Goal: Task Accomplishment & Management: Use online tool/utility

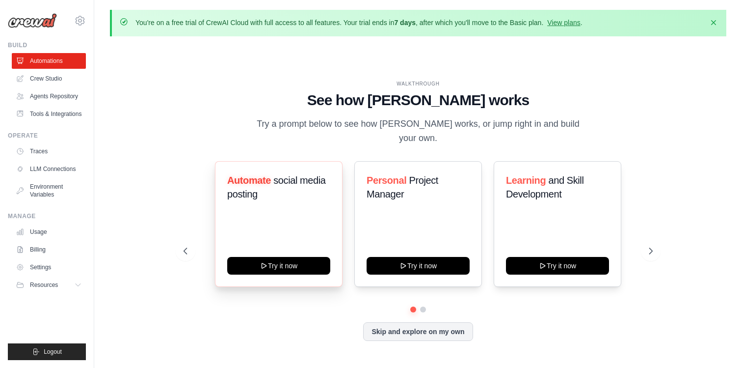
click at [284, 187] on h3 "Automate social media posting" at bounding box center [278, 186] width 103 height 27
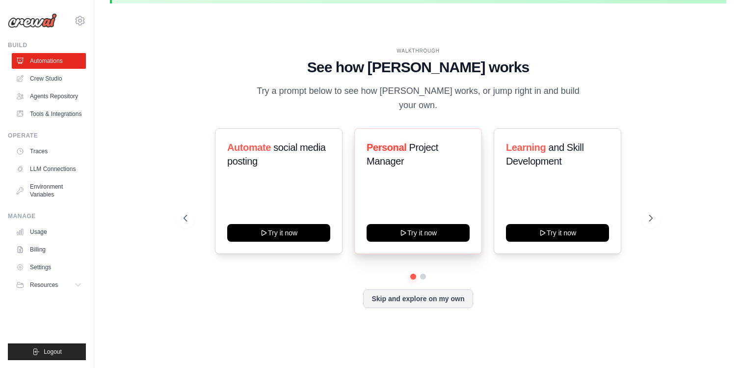
scroll to position [34, 0]
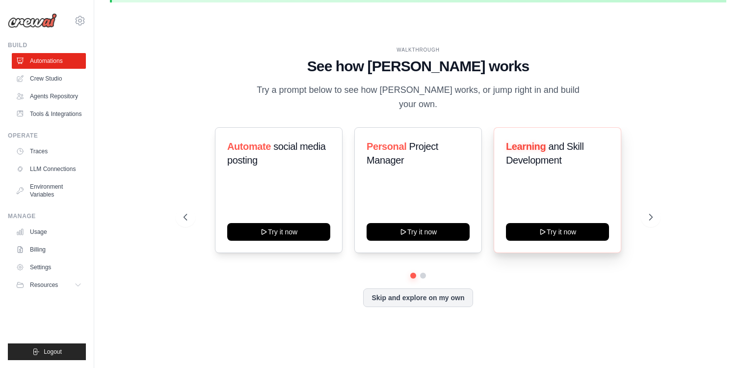
click at [561, 170] on div "Learning and Skill Development Try it now" at bounding box center [558, 190] width 128 height 126
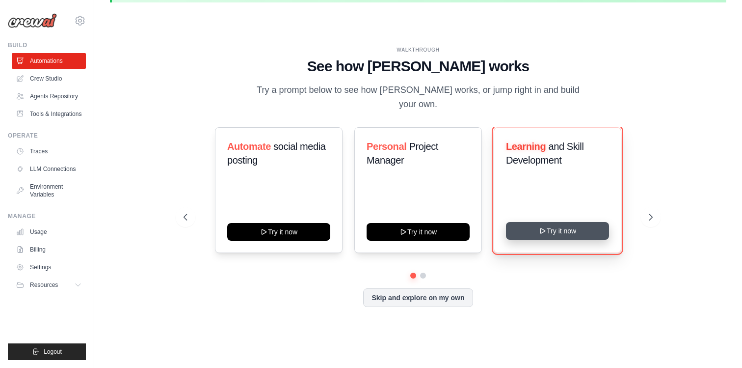
click at [554, 226] on button "Try it now" at bounding box center [557, 231] width 103 height 18
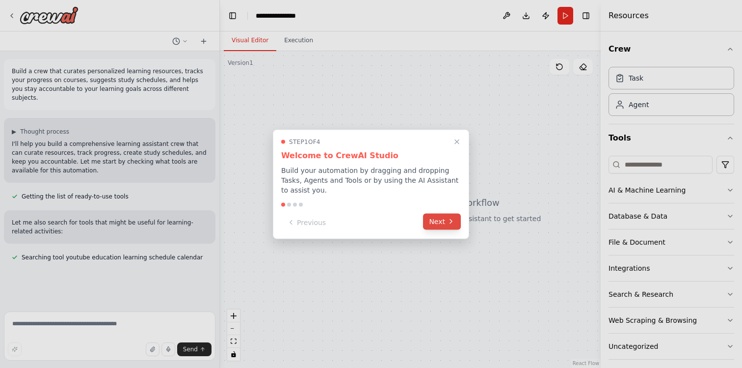
click at [439, 217] on button "Next" at bounding box center [442, 221] width 38 height 16
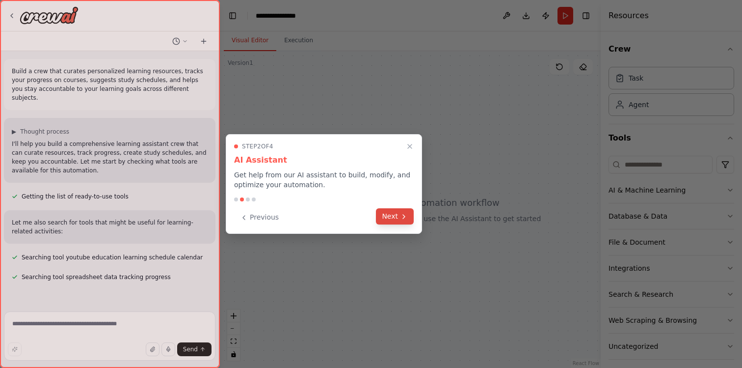
click at [401, 217] on icon at bounding box center [404, 217] width 8 height 8
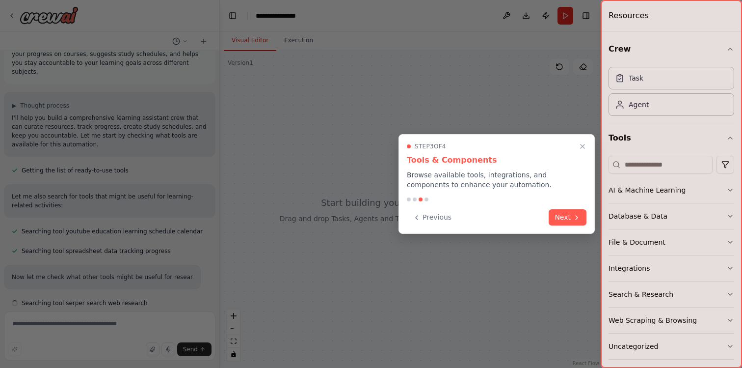
scroll to position [35, 0]
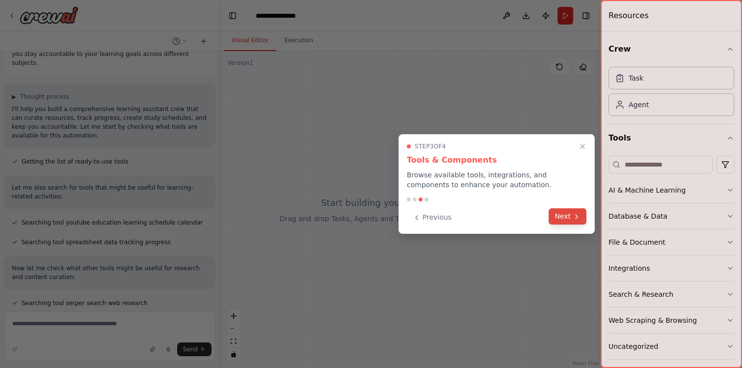
click at [572, 209] on button "Next" at bounding box center [568, 216] width 38 height 16
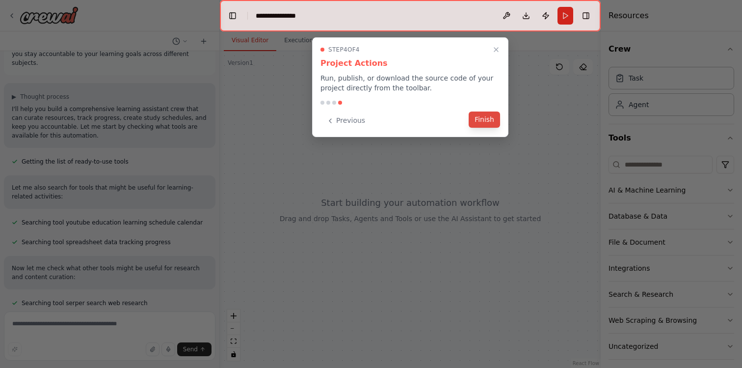
click at [475, 121] on button "Finish" at bounding box center [484, 119] width 31 height 16
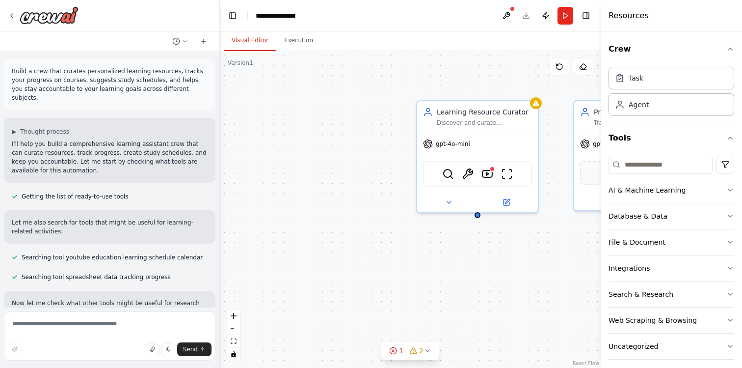
scroll to position [181, 0]
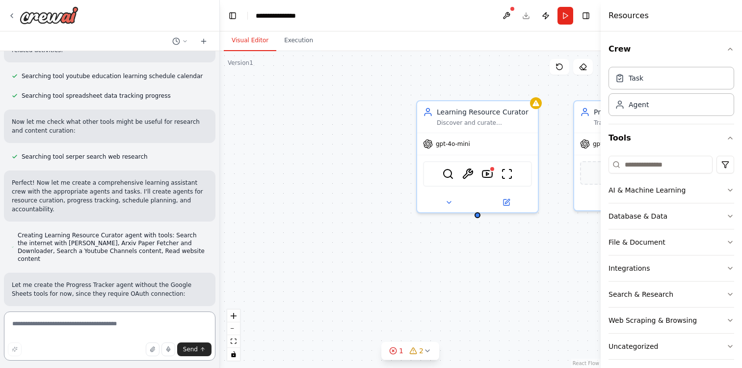
click at [110, 319] on textarea at bounding box center [110, 335] width 212 height 49
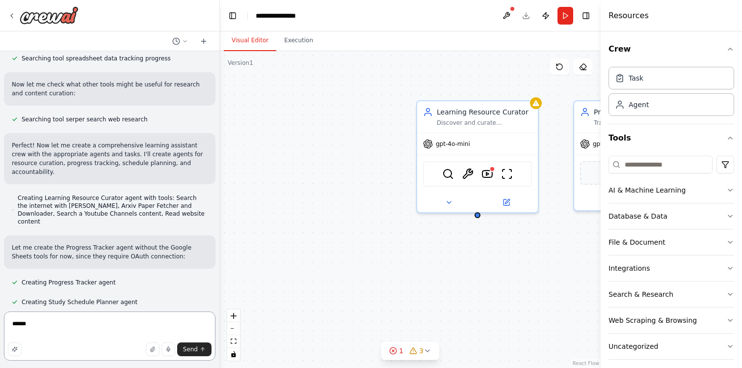
scroll to position [220, 0]
type textarea "**********"
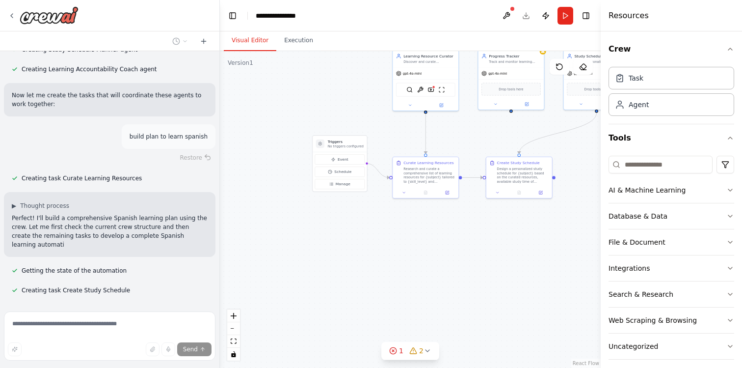
scroll to position [480, 0]
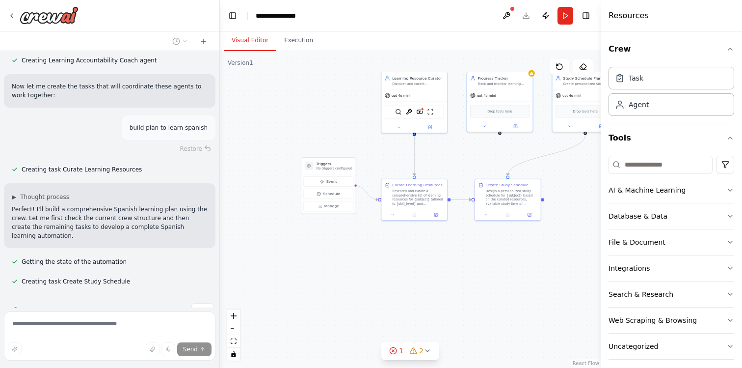
drag, startPoint x: 537, startPoint y: 228, endPoint x: 472, endPoint y: 197, distance: 72.2
click at [472, 197] on div ".deletable-edge-delete-btn { width: 20px; height: 20px; border: 0px solid #ffff…" at bounding box center [410, 209] width 381 height 317
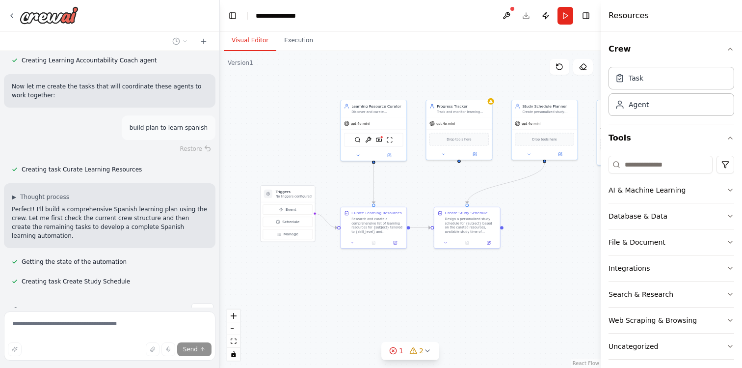
drag, startPoint x: 291, startPoint y: 200, endPoint x: 259, endPoint y: 200, distance: 31.4
click at [259, 200] on div ".deletable-edge-delete-btn { width: 20px; height: 20px; border: 0px solid #ffff…" at bounding box center [410, 209] width 381 height 317
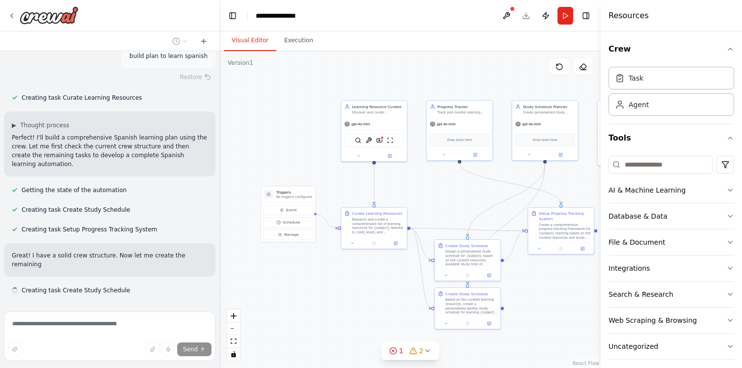
scroll to position [560, 0]
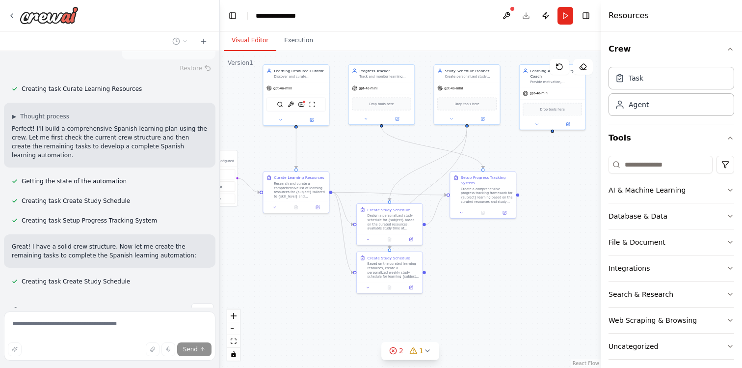
drag, startPoint x: 505, startPoint y: 195, endPoint x: 413, endPoint y: 153, distance: 100.6
click at [413, 153] on div ".deletable-edge-delete-btn { width: 20px; height: 20px; border: 0px solid #ffff…" at bounding box center [410, 209] width 381 height 317
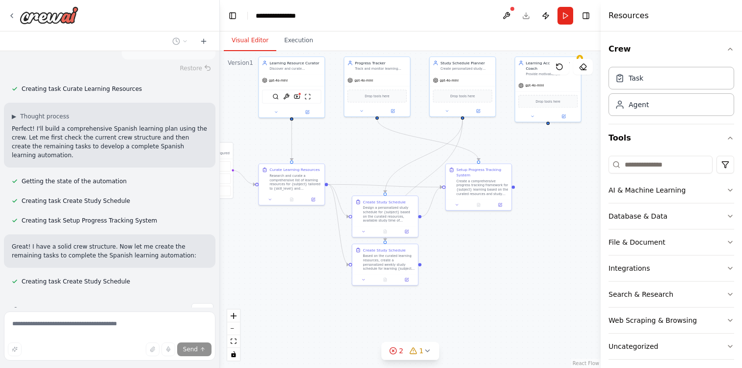
drag, startPoint x: 486, startPoint y: 280, endPoint x: 553, endPoint y: 270, distance: 67.5
click at [553, 270] on div ".deletable-edge-delete-btn { width: 20px; height: 20px; border: 0px solid #ffff…" at bounding box center [410, 209] width 381 height 317
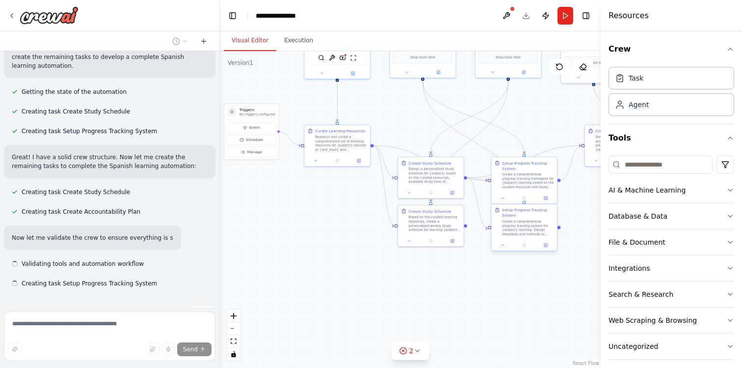
scroll to position [651, 0]
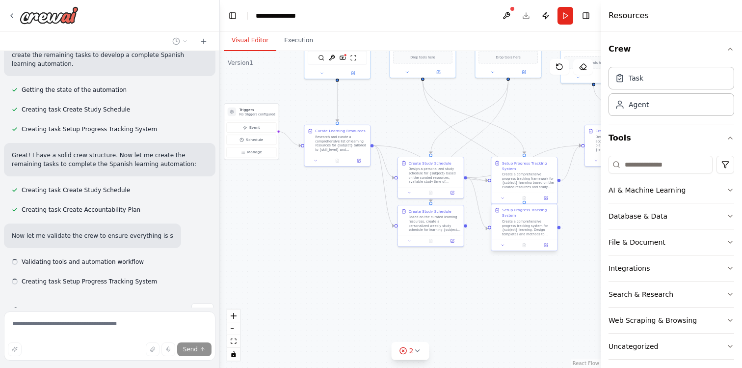
drag, startPoint x: 552, startPoint y: 270, endPoint x: 540, endPoint y: 240, distance: 32.8
click at [540, 240] on div ".deletable-edge-delete-btn { width: 20px; height: 20px; border: 0px solid #ffff…" at bounding box center [410, 209] width 381 height 317
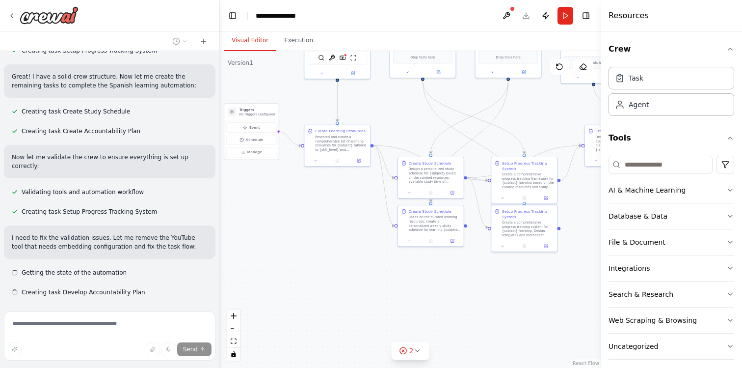
scroll to position [732, 0]
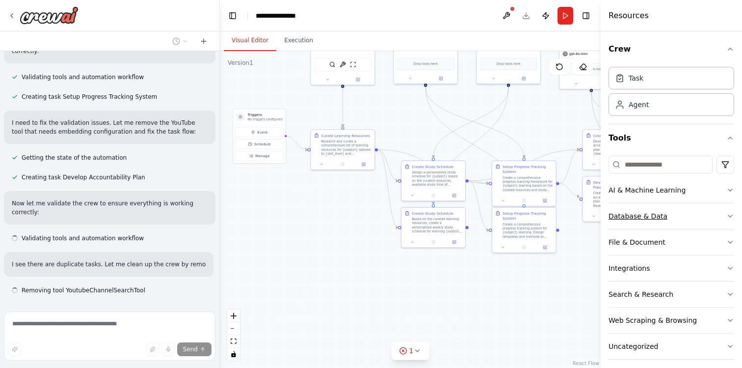
click at [644, 212] on div "Database & Data" at bounding box center [638, 216] width 59 height 10
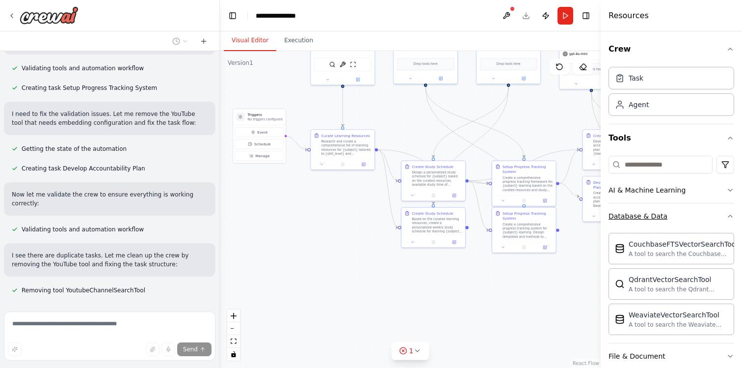
click at [644, 212] on div "Database & Data" at bounding box center [638, 216] width 59 height 10
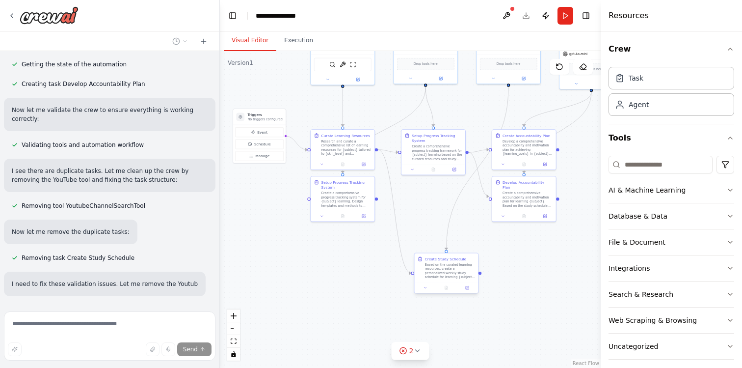
scroll to position [947, 0]
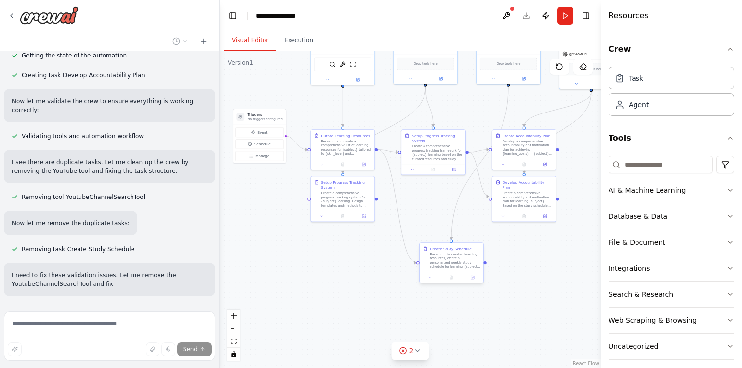
drag, startPoint x: 449, startPoint y: 224, endPoint x: 469, endPoint y: 258, distance: 39.4
click at [469, 258] on div "Based on the curated learning resources, create a personalized weekly study sch…" at bounding box center [455, 260] width 50 height 17
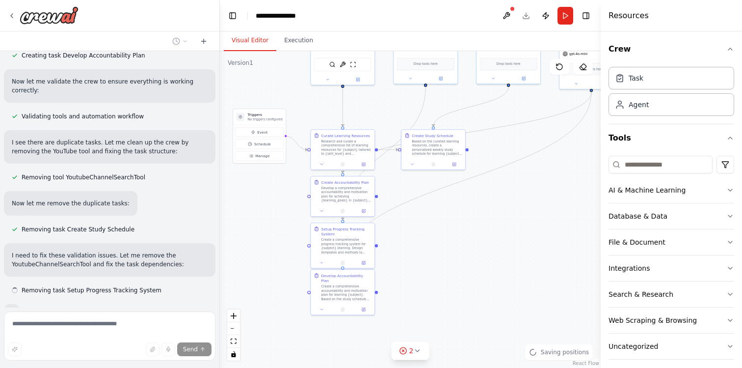
scroll to position [990, 0]
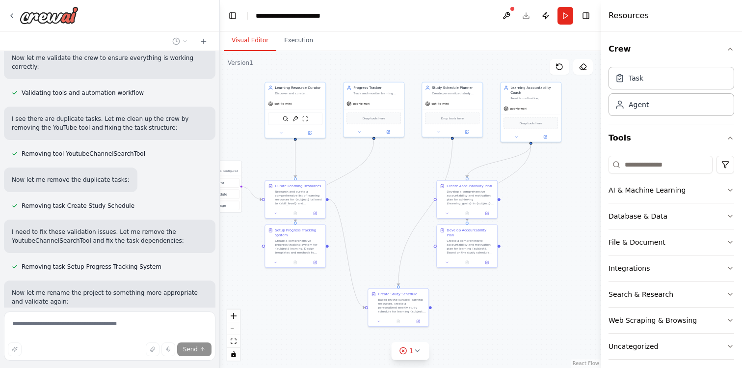
drag, startPoint x: 483, startPoint y: 155, endPoint x: 426, endPoint y: 201, distance: 74.0
click at [426, 201] on div ".deletable-edge-delete-btn { width: 20px; height: 20px; border: 0px solid #ffff…" at bounding box center [410, 209] width 381 height 317
drag, startPoint x: 461, startPoint y: 113, endPoint x: 483, endPoint y: 85, distance: 35.6
click at [483, 107] on div "Drop tools here" at bounding box center [457, 113] width 54 height 12
drag, startPoint x: 477, startPoint y: 103, endPoint x: 453, endPoint y: 134, distance: 38.8
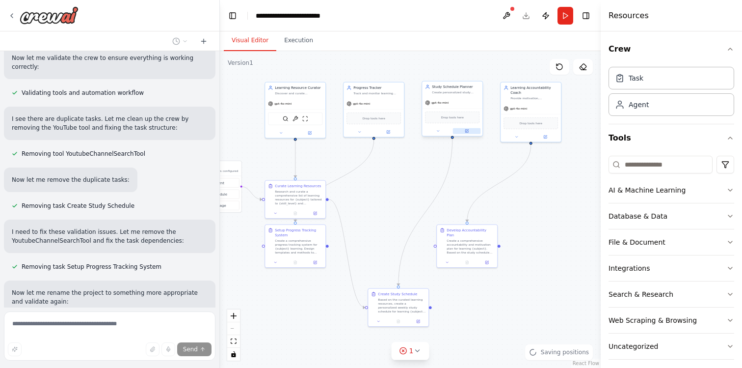
click at [453, 134] on div at bounding box center [452, 131] width 60 height 10
click at [494, 162] on div ".deletable-edge-delete-btn { width: 20px; height: 20px; border: 0px solid #ffff…" at bounding box center [410, 209] width 381 height 317
click at [554, 215] on div ".deletable-edge-delete-btn { width: 20px; height: 20px; border: 0px solid #ffff…" at bounding box center [410, 209] width 381 height 317
drag, startPoint x: 482, startPoint y: 75, endPoint x: 458, endPoint y: 100, distance: 34.4
click at [458, 100] on div "gpt-4o-mini" at bounding box center [453, 102] width 60 height 11
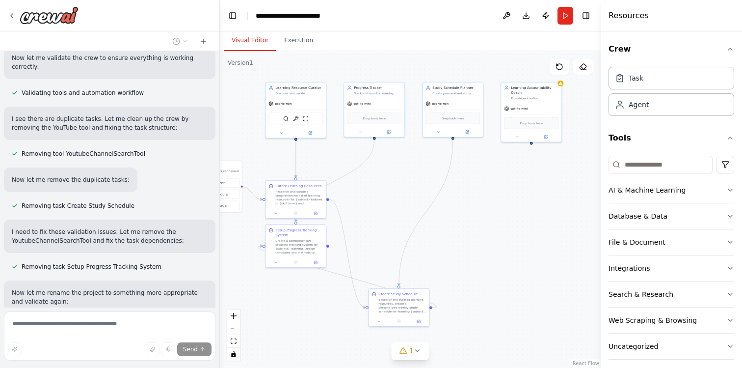
click at [494, 184] on div ".deletable-edge-delete-btn { width: 20px; height: 20px; border: 0px solid #ffff…" at bounding box center [410, 209] width 381 height 317
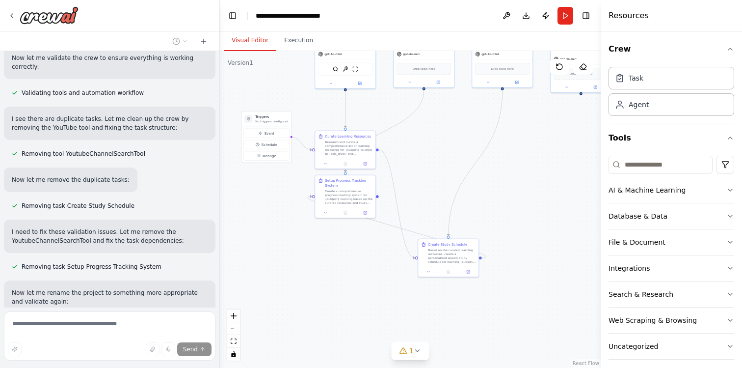
drag, startPoint x: 398, startPoint y: 193, endPoint x: 448, endPoint y: 144, distance: 70.1
click at [448, 144] on div ".deletable-edge-delete-btn { width: 20px; height: 20px; border: 0px solid #ffff…" at bounding box center [410, 209] width 381 height 317
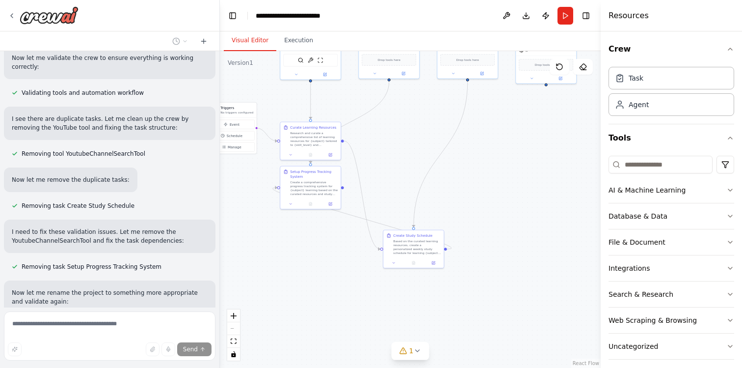
drag, startPoint x: 431, startPoint y: 189, endPoint x: 397, endPoint y: 182, distance: 35.1
click at [396, 181] on div ".deletable-edge-delete-btn { width: 20px; height: 20px; border: 0px solid #ffff…" at bounding box center [410, 209] width 381 height 317
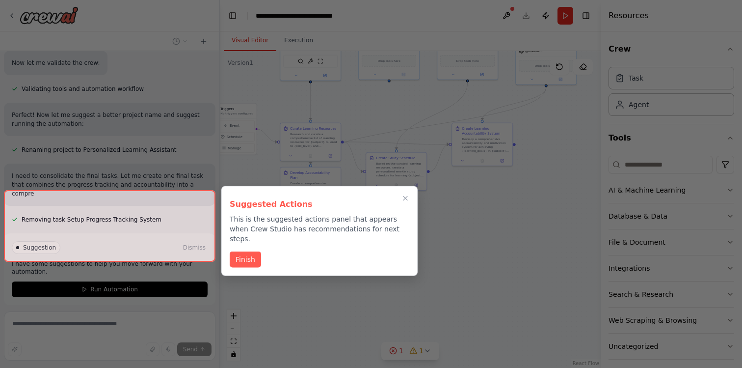
scroll to position [1929, 0]
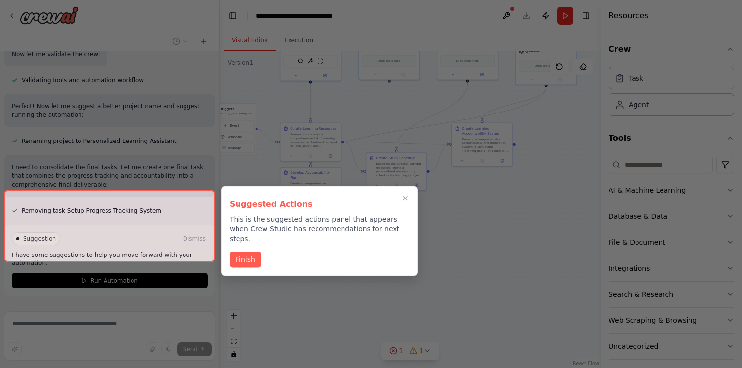
click at [146, 242] on div at bounding box center [110, 226] width 212 height 72
click at [131, 245] on div at bounding box center [110, 226] width 212 height 72
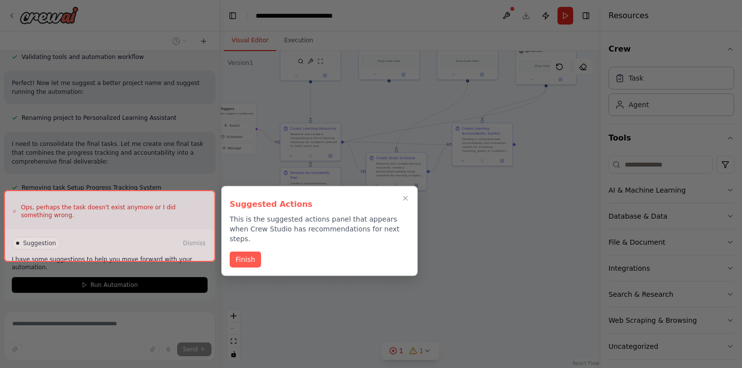
scroll to position [1957, 0]
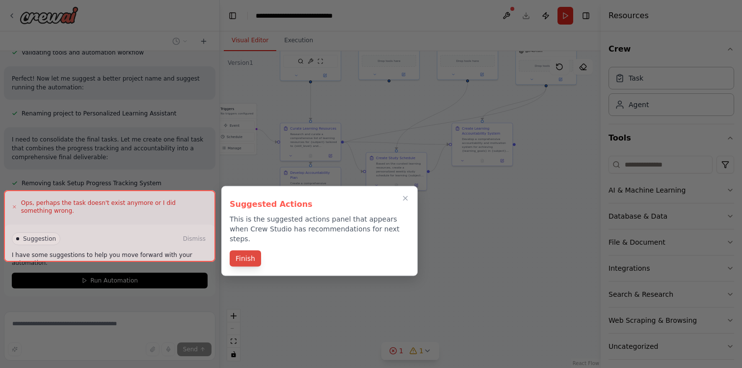
click at [246, 254] on button "Finish" at bounding box center [245, 258] width 31 height 16
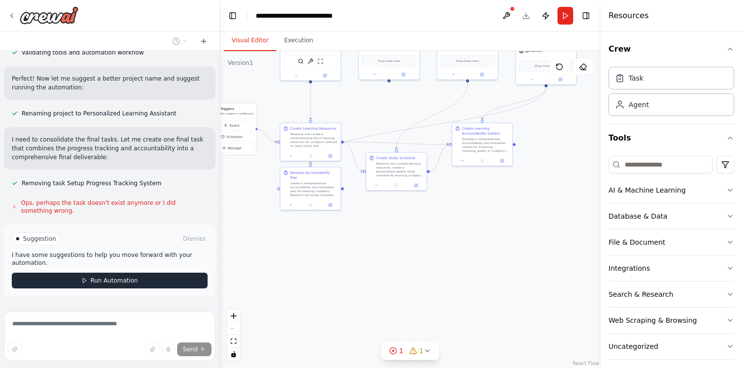
click at [145, 272] on button "Run Automation" at bounding box center [110, 280] width 196 height 16
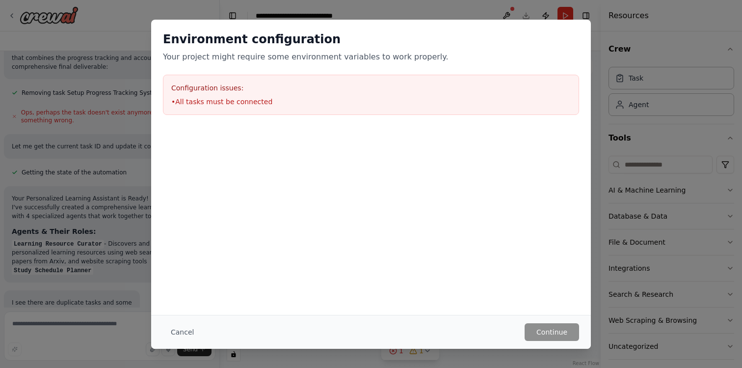
click at [604, 34] on div "Environment configuration Your project might require some environment variables…" at bounding box center [371, 184] width 742 height 368
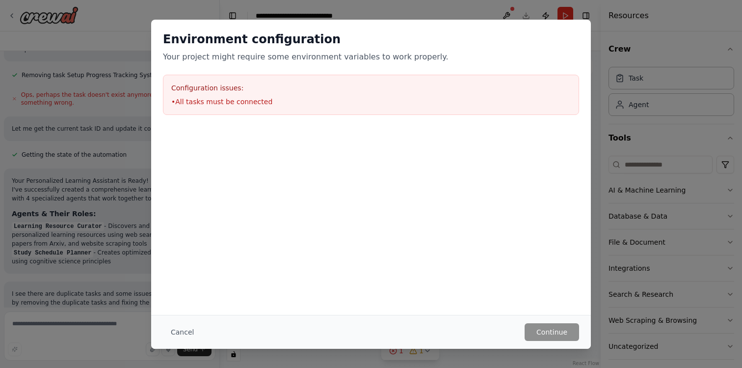
click at [547, 318] on div "Cancel Continue" at bounding box center [371, 332] width 440 height 34
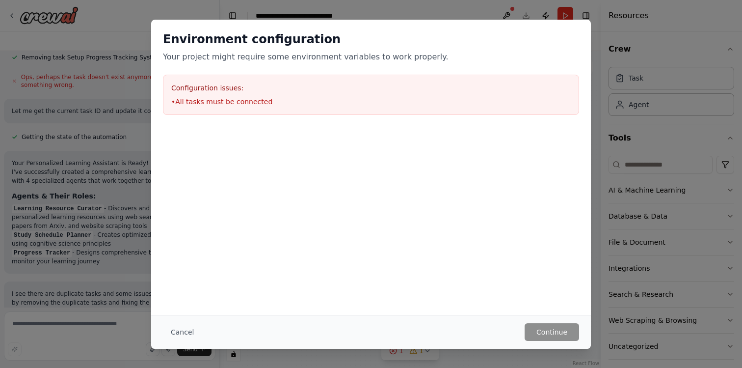
click at [401, 16] on div "Environment configuration Your project might require some environment variables…" at bounding box center [371, 184] width 742 height 368
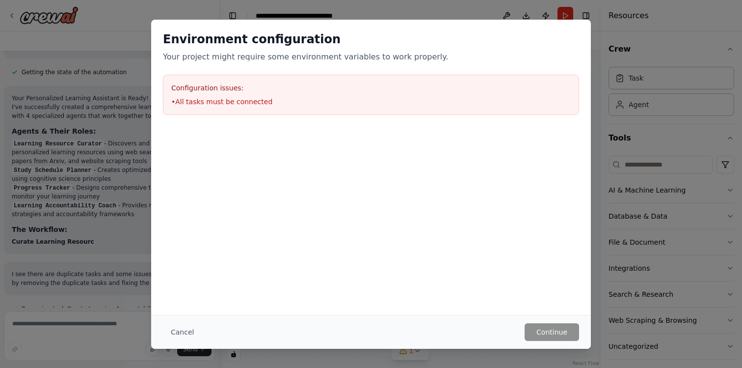
click at [187, 318] on div "Cancel Continue" at bounding box center [371, 332] width 440 height 34
click at [180, 331] on button "Cancel" at bounding box center [182, 332] width 39 height 18
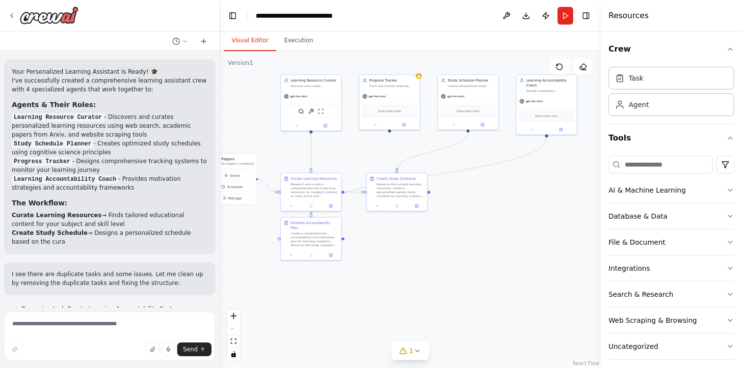
drag, startPoint x: 457, startPoint y: 214, endPoint x: 458, endPoint y: 266, distance: 52.0
click at [458, 266] on div ".deletable-edge-delete-btn { width: 20px; height: 20px; border: 0px solid #ffff…" at bounding box center [410, 209] width 381 height 317
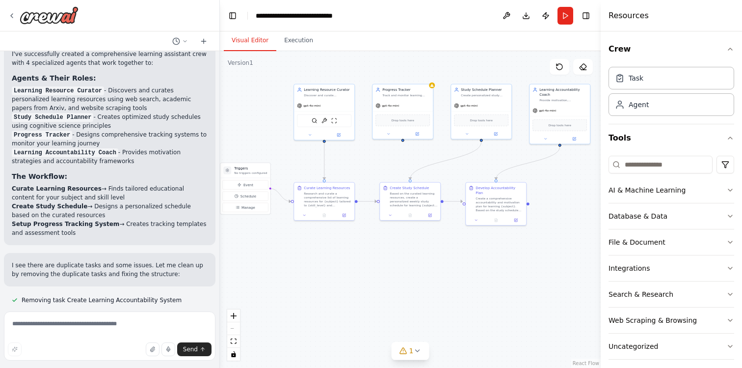
drag, startPoint x: 437, startPoint y: 229, endPoint x: 459, endPoint y: 244, distance: 26.8
click at [459, 243] on div ".deletable-edge-delete-btn { width: 20px; height: 20px; border: 0px solid #ffff…" at bounding box center [410, 209] width 381 height 317
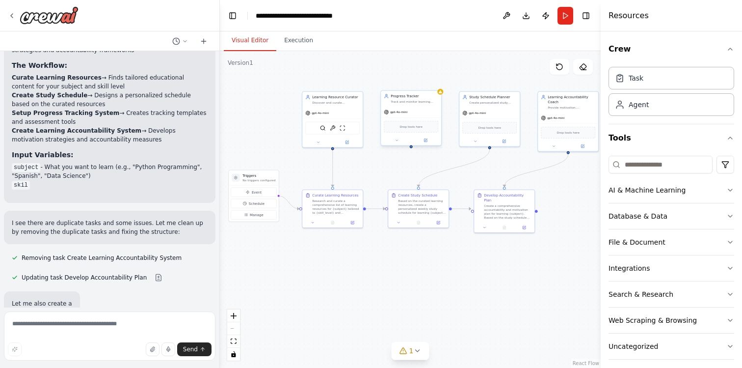
click at [431, 121] on div "Drop tools here" at bounding box center [411, 127] width 54 height 12
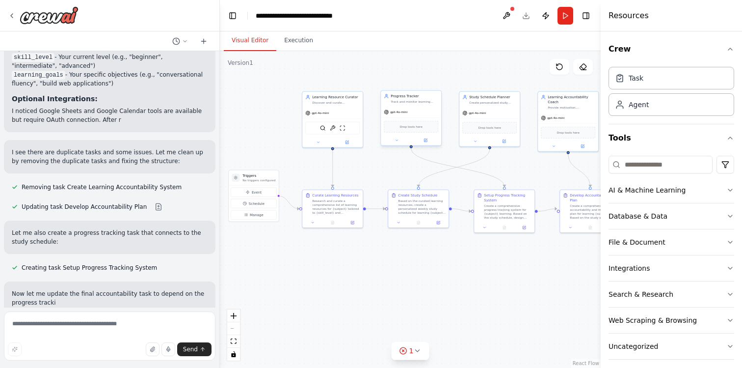
drag, startPoint x: 428, startPoint y: 120, endPoint x: 423, endPoint y: 113, distance: 8.1
click at [423, 117] on div "Drop tools here" at bounding box center [411, 126] width 60 height 18
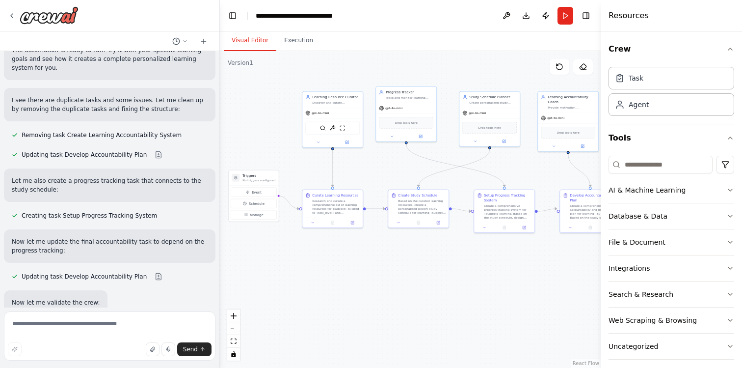
scroll to position [2576, 0]
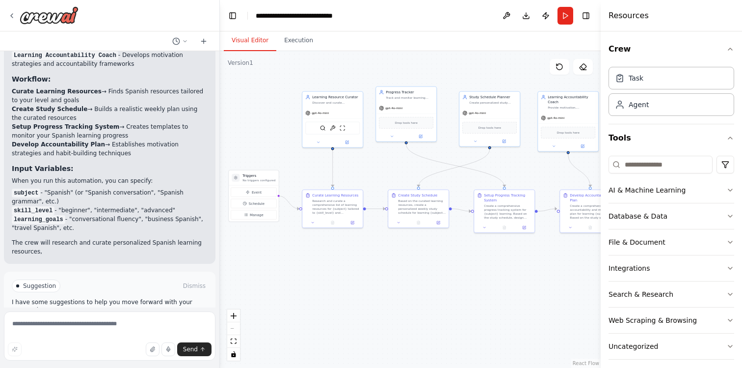
click at [139, 281] on div "Suggestion Dismiss I have some suggestions to help you move forward with your a…" at bounding box center [110, 307] width 196 height 56
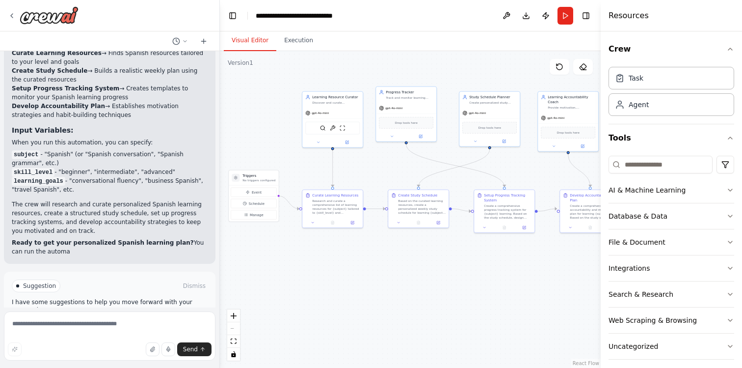
scroll to position [3039, 0]
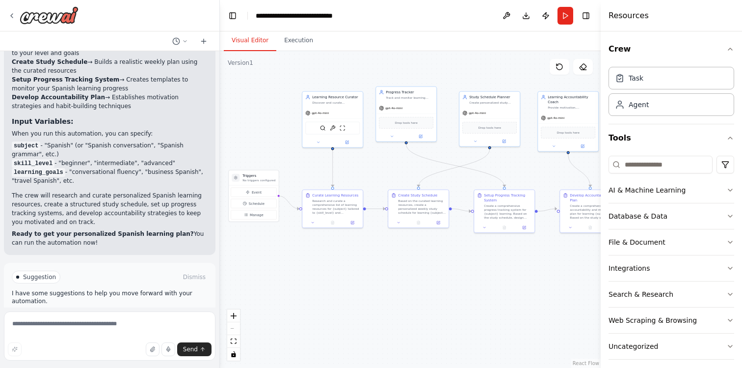
click at [125, 315] on span "Run Automation" at bounding box center [114, 319] width 48 height 8
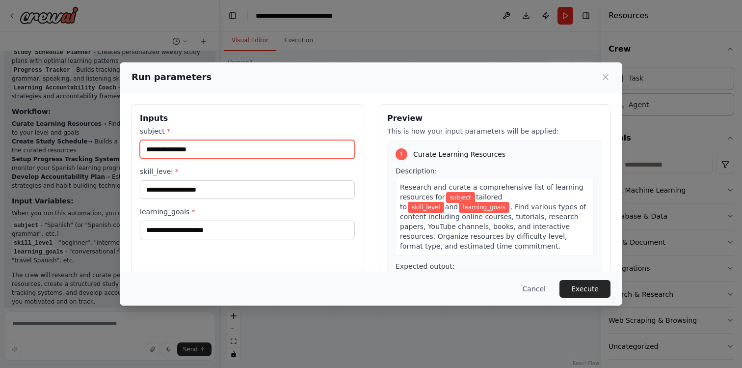
click at [248, 151] on input "subject *" at bounding box center [247, 149] width 215 height 19
type input "***"
type input "*******"
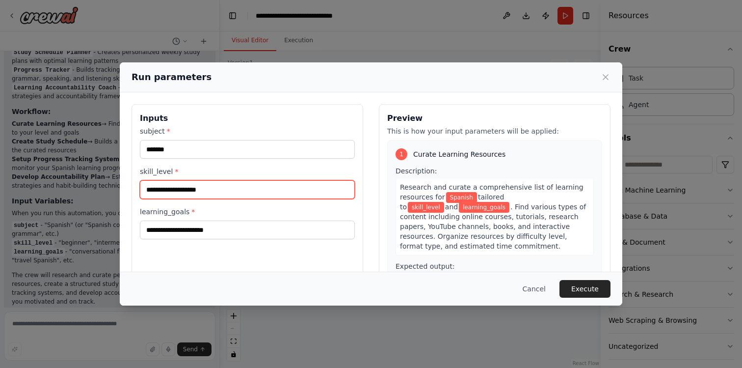
click at [235, 196] on input "skill_level *" at bounding box center [247, 189] width 215 height 19
type input "********"
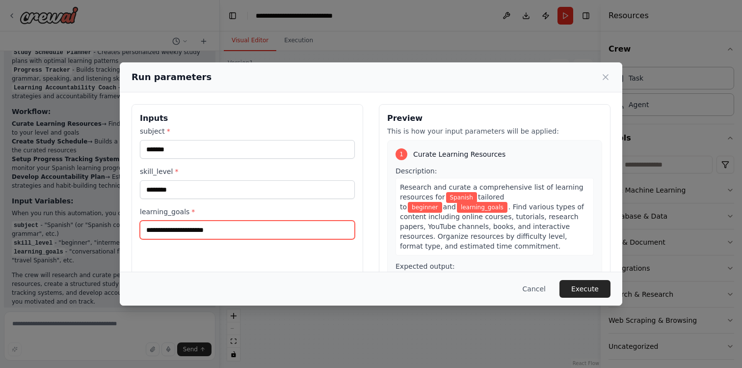
click at [246, 232] on input "learning_goals *" at bounding box center [247, 229] width 215 height 19
type input "*"
type input "**********"
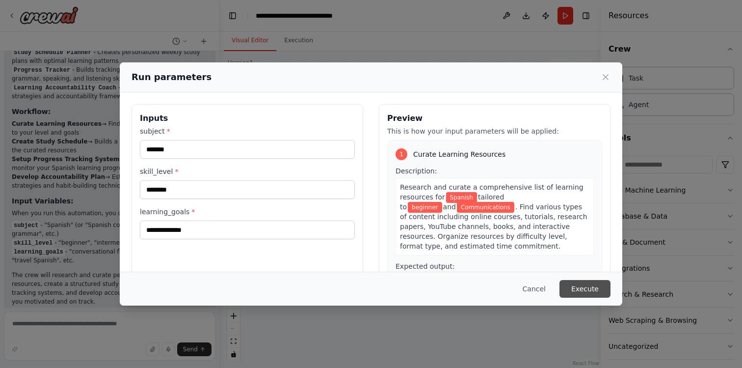
click at [590, 289] on button "Execute" at bounding box center [585, 289] width 51 height 18
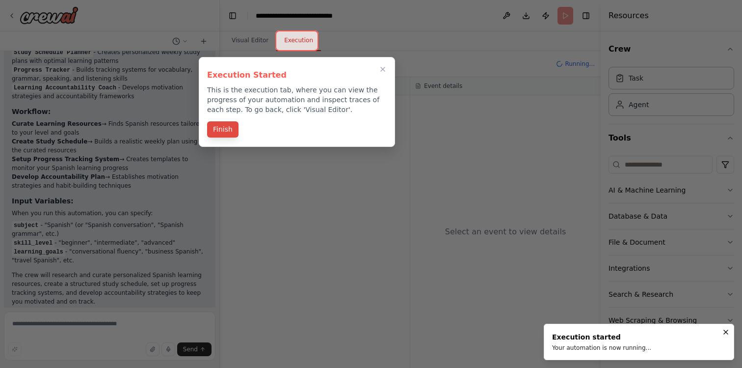
click at [217, 135] on button "Finish" at bounding box center [222, 129] width 31 height 16
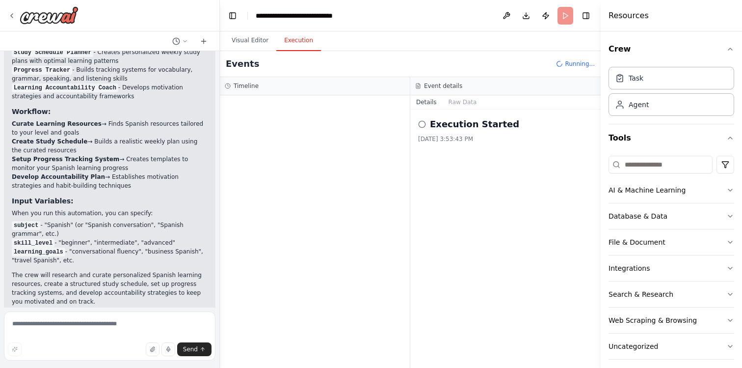
click at [444, 131] on h2 "Execution Started" at bounding box center [474, 124] width 89 height 14
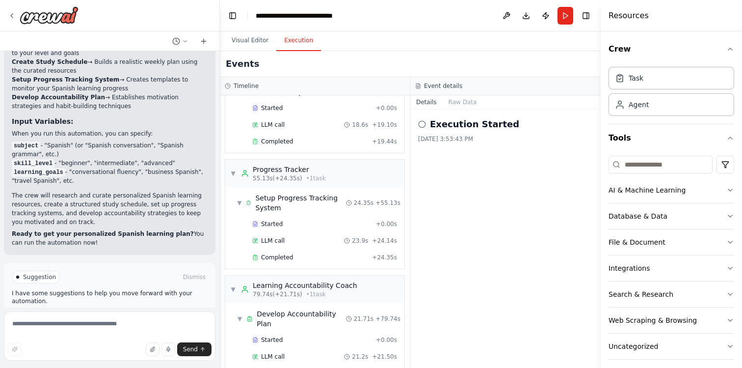
scroll to position [205, 0]
click at [121, 317] on textarea at bounding box center [110, 335] width 212 height 49
click at [730, 48] on icon "button" at bounding box center [730, 49] width 8 height 8
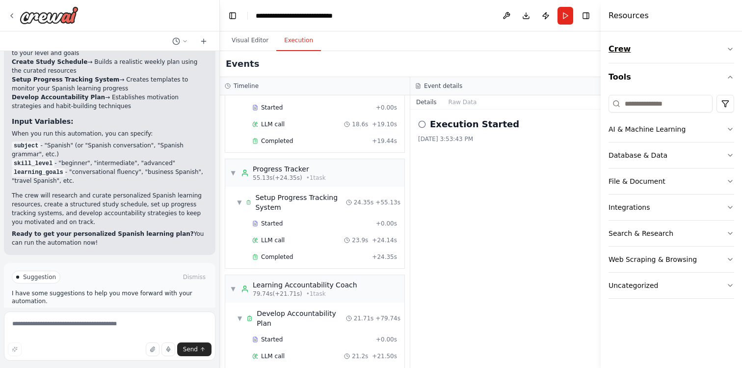
click at [730, 48] on icon "button" at bounding box center [730, 49] width 8 height 8
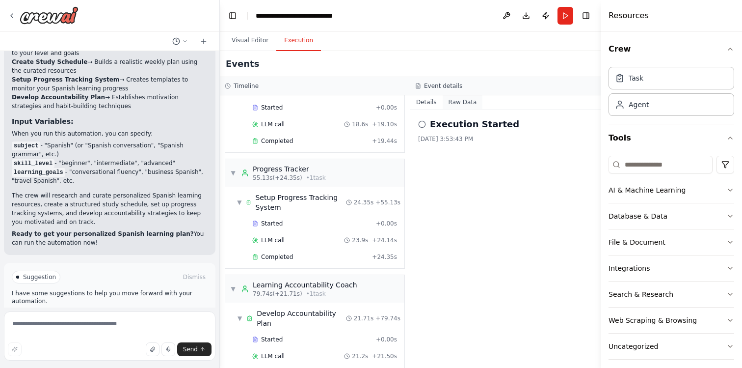
click at [452, 103] on button "Raw Data" at bounding box center [463, 102] width 40 height 14
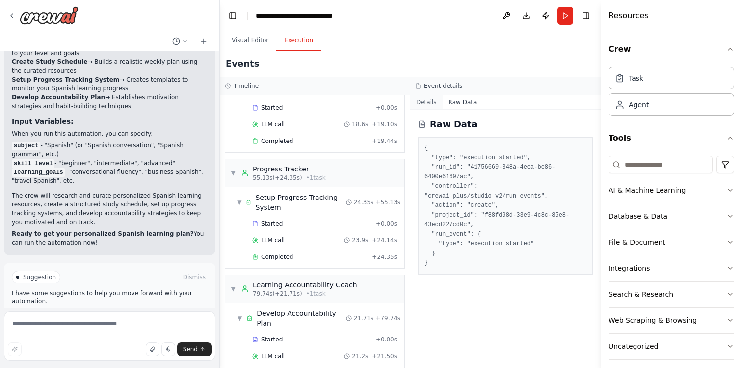
click at [412, 104] on button "Details" at bounding box center [426, 102] width 32 height 14
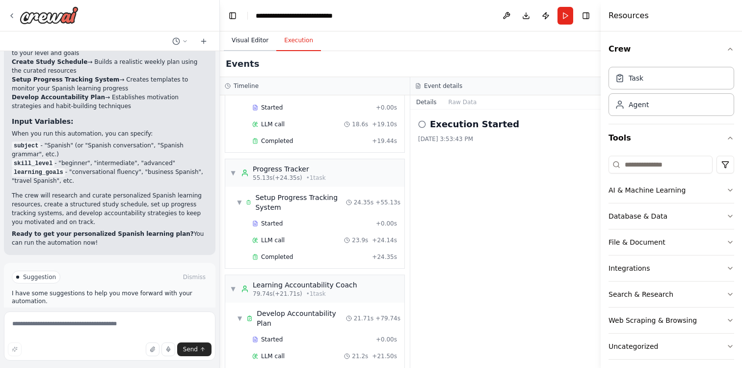
click at [250, 36] on button "Visual Editor" at bounding box center [250, 40] width 53 height 21
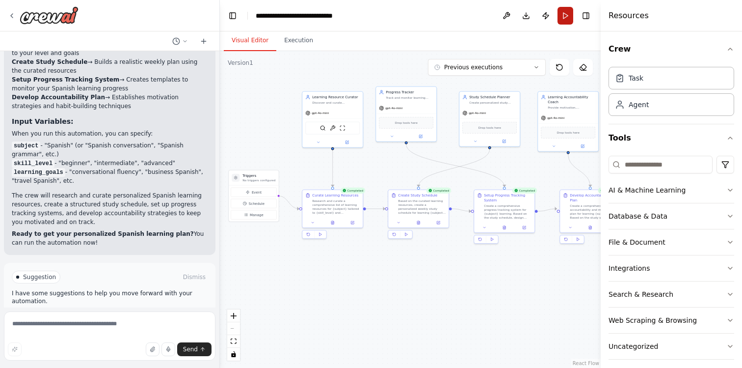
click at [563, 17] on button "Run" at bounding box center [566, 16] width 16 height 18
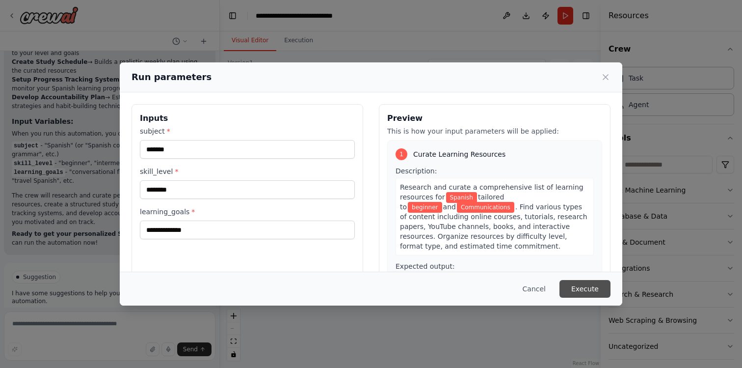
click at [589, 287] on button "Execute" at bounding box center [585, 289] width 51 height 18
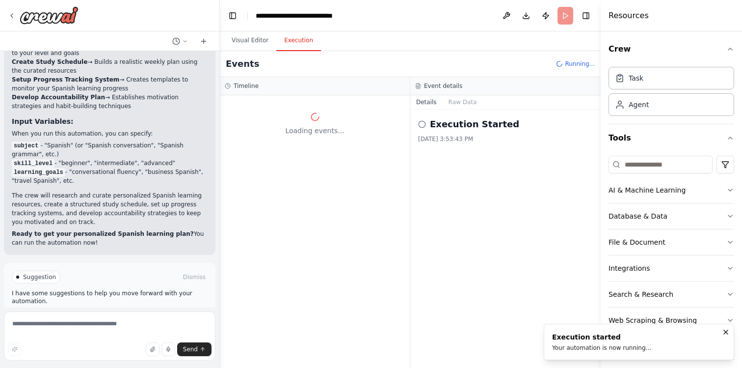
scroll to position [0, 0]
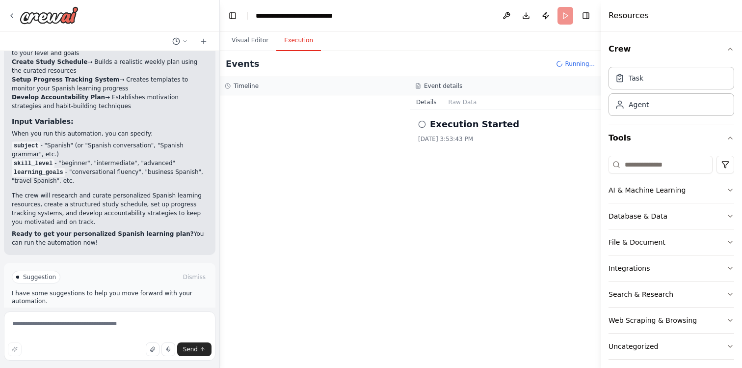
click at [412, 172] on div "Execution Started [DATE] 3:53:43 PM" at bounding box center [505, 238] width 190 height 258
click at [346, 138] on div at bounding box center [315, 231] width 190 height 272
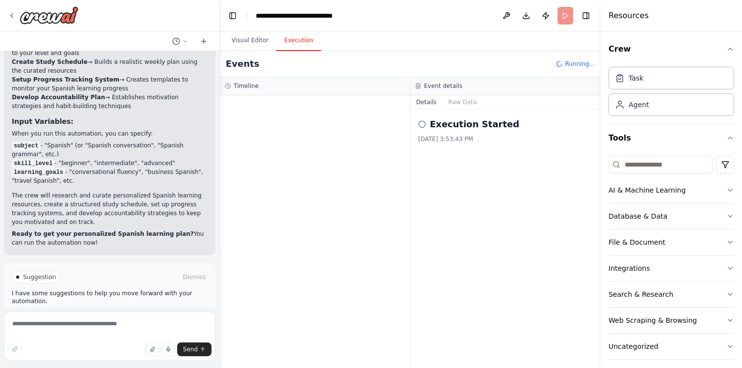
click at [308, 88] on div "Timeline" at bounding box center [315, 86] width 180 height 8
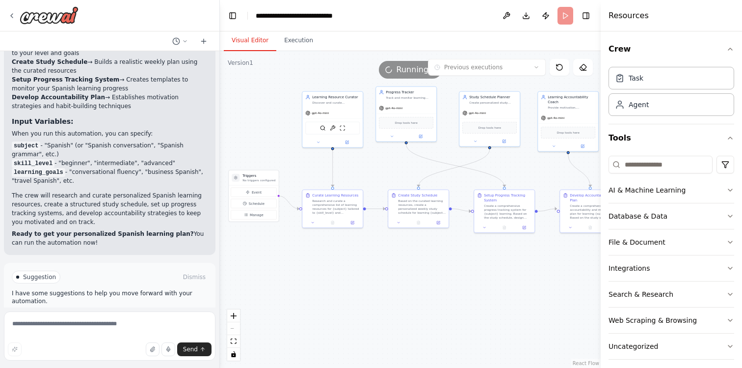
click at [267, 42] on button "Visual Editor" at bounding box center [250, 40] width 53 height 21
click at [298, 43] on button "Execution" at bounding box center [298, 40] width 45 height 21
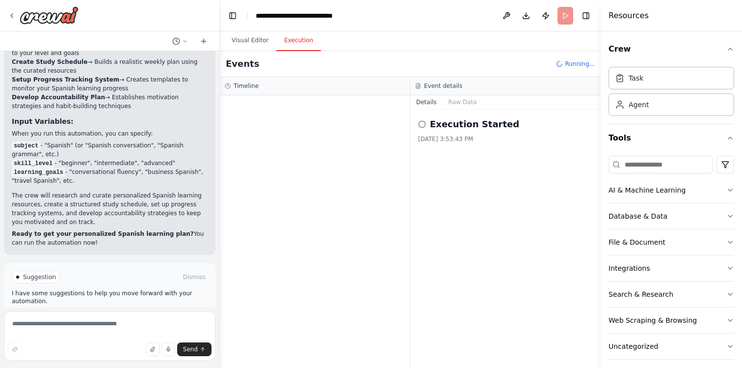
click at [276, 38] on button "Execution" at bounding box center [298, 40] width 45 height 21
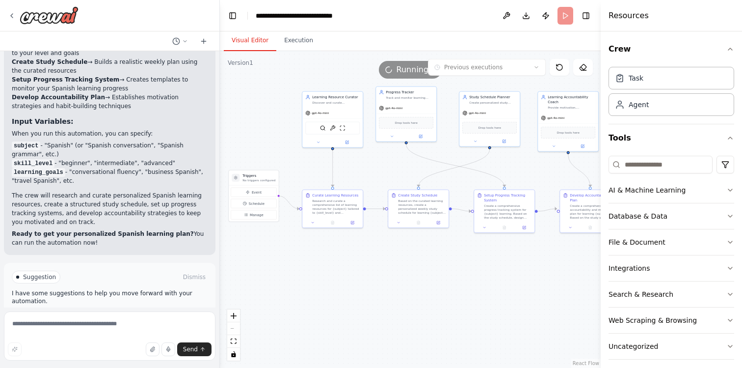
click at [255, 42] on button "Visual Editor" at bounding box center [250, 40] width 53 height 21
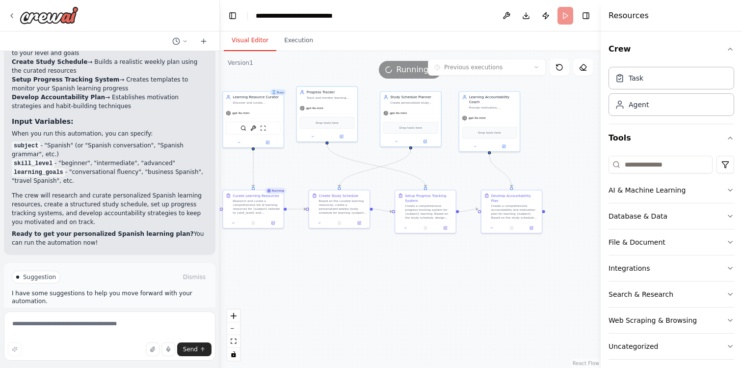
drag, startPoint x: 422, startPoint y: 268, endPoint x: 342, endPoint y: 268, distance: 80.0
click at [342, 268] on div ".deletable-edge-delete-btn { width: 20px; height: 20px; border: 0px solid #ffff…" at bounding box center [410, 209] width 381 height 317
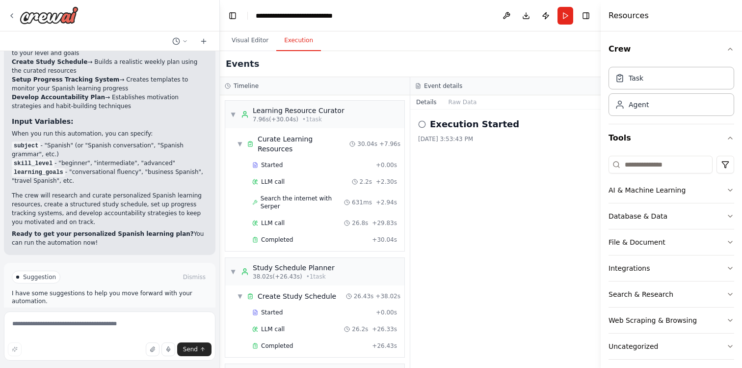
click at [307, 43] on button "Execution" at bounding box center [298, 40] width 45 height 21
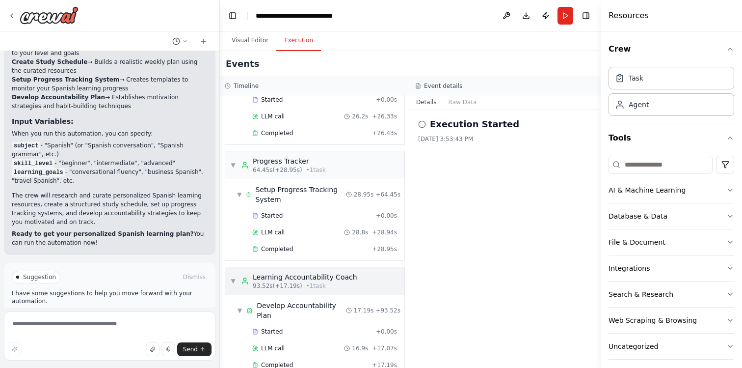
click at [291, 282] on span "93.52s (+17.19s)" at bounding box center [278, 286] width 50 height 8
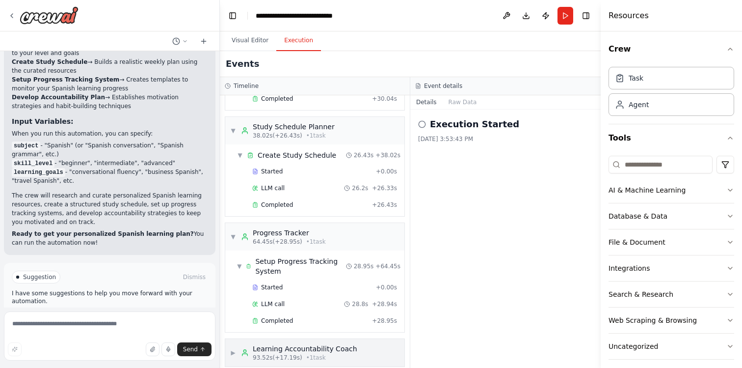
click at [274, 344] on div "Learning Accountability Coach" at bounding box center [305, 349] width 105 height 10
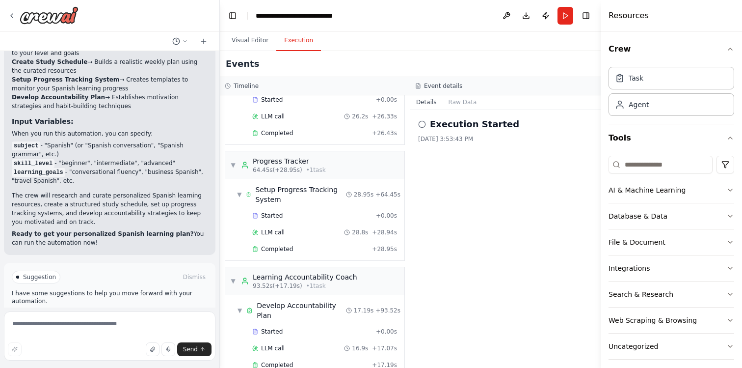
click at [455, 125] on h2 "Execution Started" at bounding box center [474, 124] width 89 height 14
click at [455, 102] on button "Raw Data" at bounding box center [463, 102] width 40 height 14
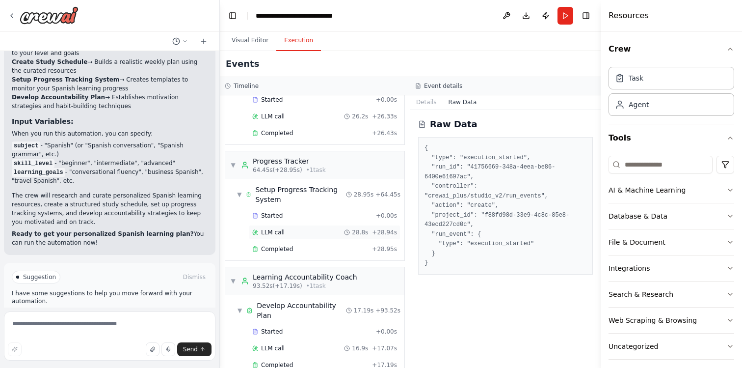
click at [310, 228] on div "LLM call 28.8s + 28.94s" at bounding box center [324, 232] width 145 height 8
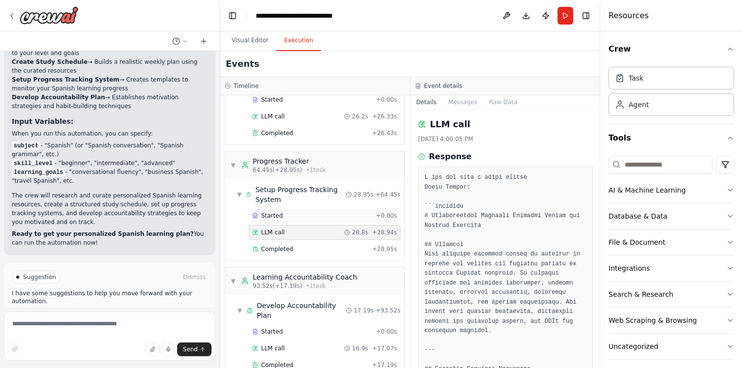
click at [305, 213] on div "Started + 0.00s" at bounding box center [325, 215] width 152 height 15
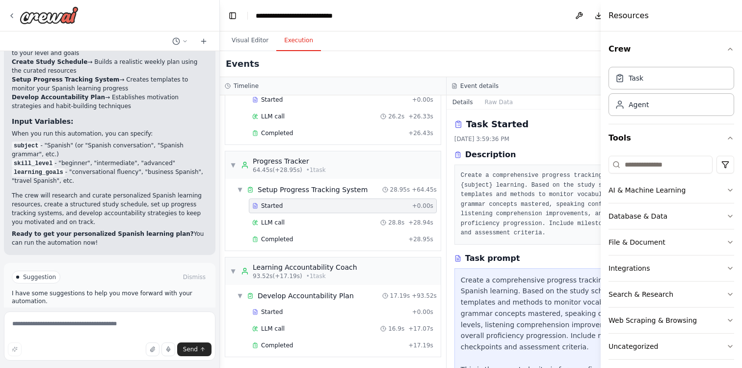
scroll to position [0, 0]
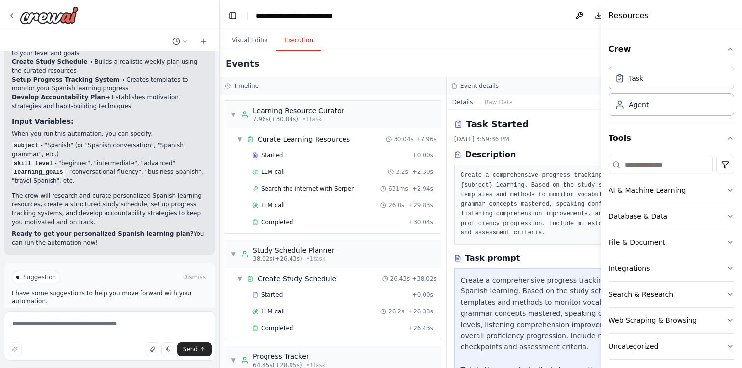
click at [305, 213] on div "Started + 0.00s LLM call 2.2s + 2.30s Search the internet with [PERSON_NAME] 63…" at bounding box center [337, 189] width 208 height 83
click at [304, 206] on div "LLM call 26.8s + 29.83s" at bounding box center [342, 205] width 181 height 8
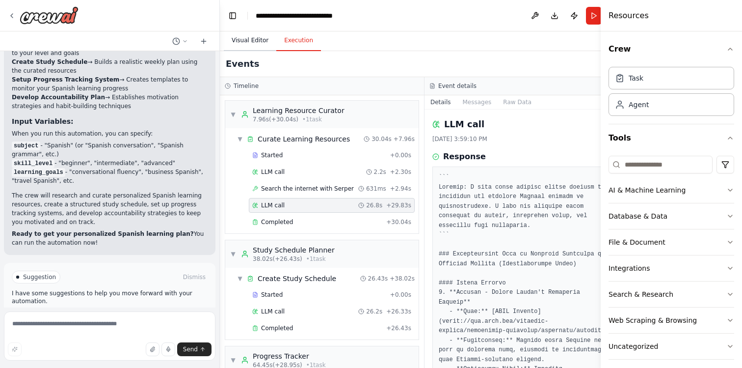
click at [240, 45] on button "Visual Editor" at bounding box center [250, 40] width 53 height 21
